Goal: Obtain resource: Obtain resource

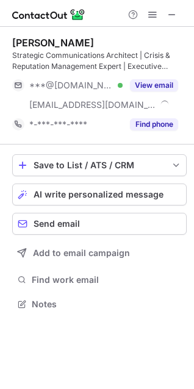
scroll to position [295, 194]
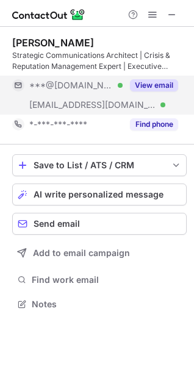
click at [163, 85] on button "View email" at bounding box center [154, 85] width 48 height 12
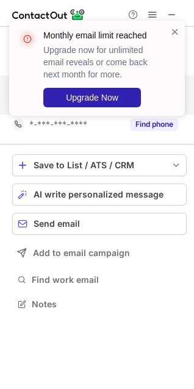
click at [172, 16] on div "Monthly email limit reached Upgrade now for unlimited email reveals or come bac…" at bounding box center [96, 73] width 195 height 129
click at [174, 27] on span at bounding box center [175, 32] width 10 height 12
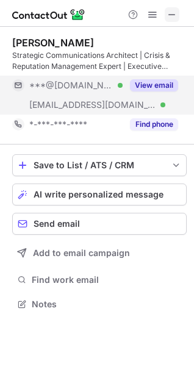
click at [171, 17] on span at bounding box center [172, 15] width 10 height 10
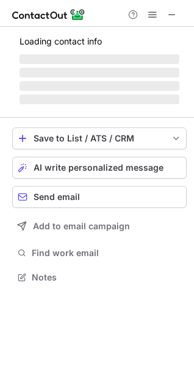
scroll to position [265, 194]
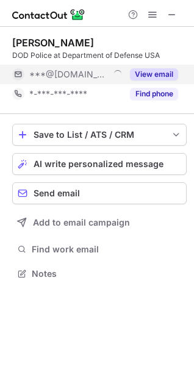
click at [163, 70] on button "View email" at bounding box center [154, 74] width 48 height 12
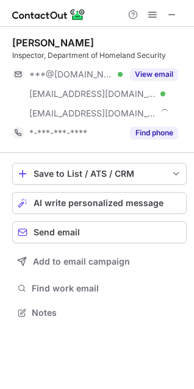
scroll to position [304, 194]
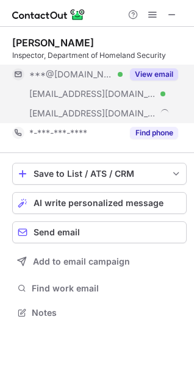
click at [144, 70] on button "View email" at bounding box center [154, 74] width 48 height 12
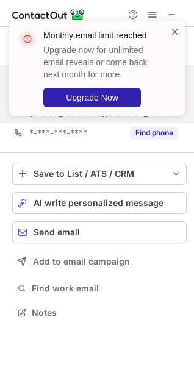
scroll to position [269, 194]
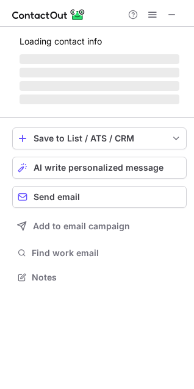
click at [173, 32] on span at bounding box center [175, 32] width 10 height 12
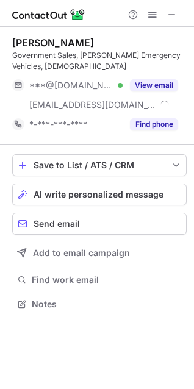
scroll to position [295, 194]
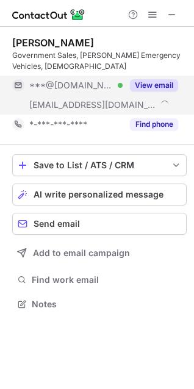
click at [154, 84] on button "View email" at bounding box center [154, 85] width 48 height 12
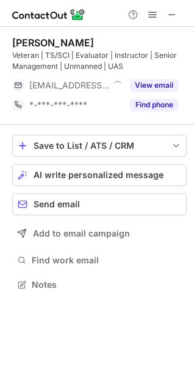
scroll to position [276, 194]
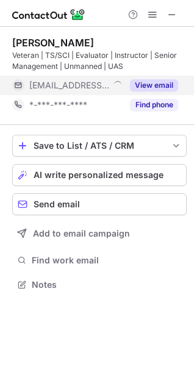
click at [149, 90] on button "View email" at bounding box center [154, 85] width 48 height 12
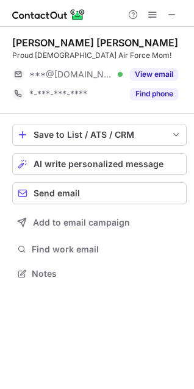
scroll to position [265, 194]
click at [138, 72] on button "View email" at bounding box center [154, 74] width 48 height 12
click at [122, 72] on div "***@[DOMAIN_NAME] Verified" at bounding box center [75, 74] width 93 height 11
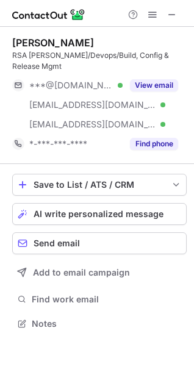
scroll to position [304, 194]
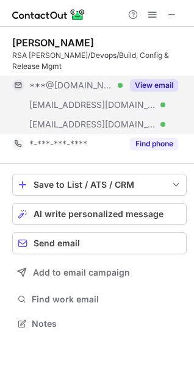
click at [151, 79] on button "View email" at bounding box center [154, 85] width 48 height 12
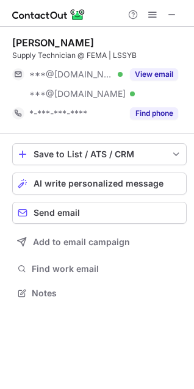
scroll to position [284, 194]
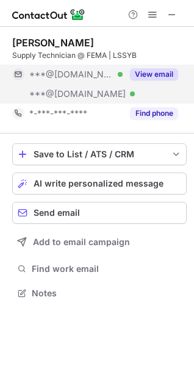
click at [132, 67] on div "View email" at bounding box center [149, 74] width 55 height 19
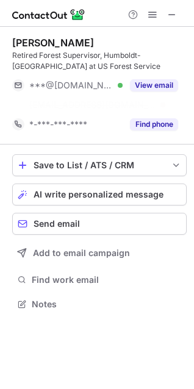
scroll to position [276, 194]
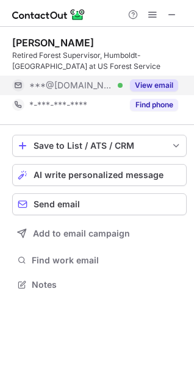
click at [144, 83] on button "View email" at bounding box center [154, 85] width 48 height 12
